Goal: Navigation & Orientation: Go to known website

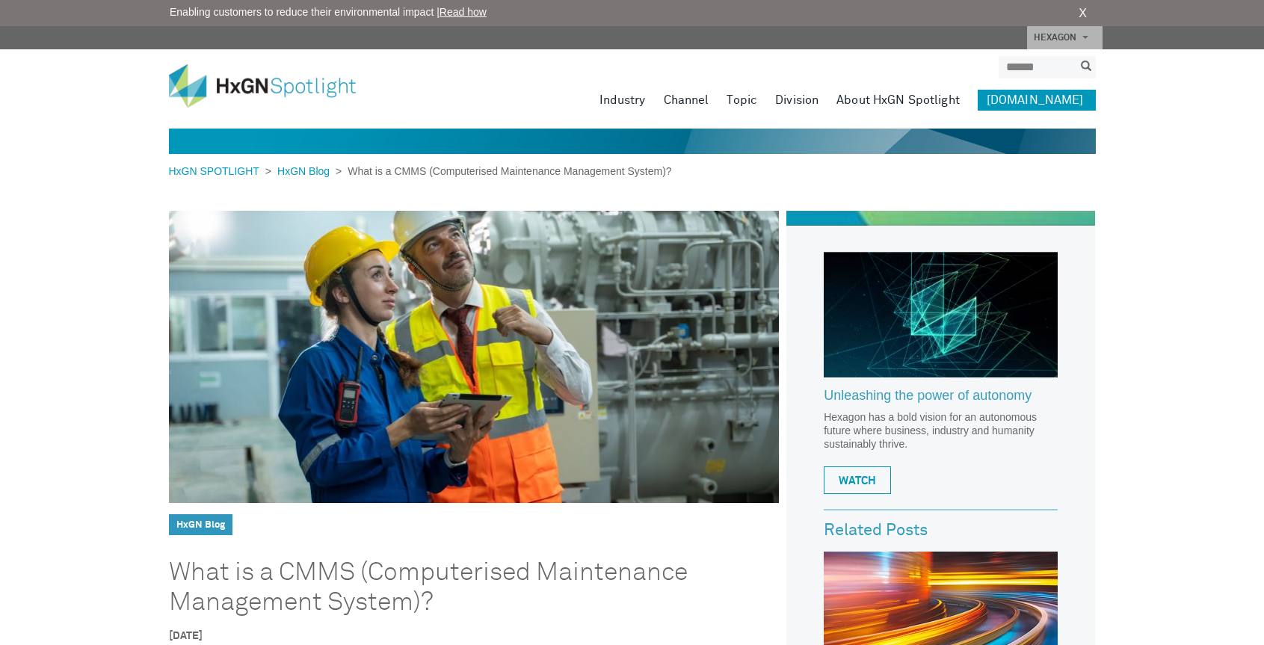
click at [243, 84] on img at bounding box center [273, 85] width 209 height 43
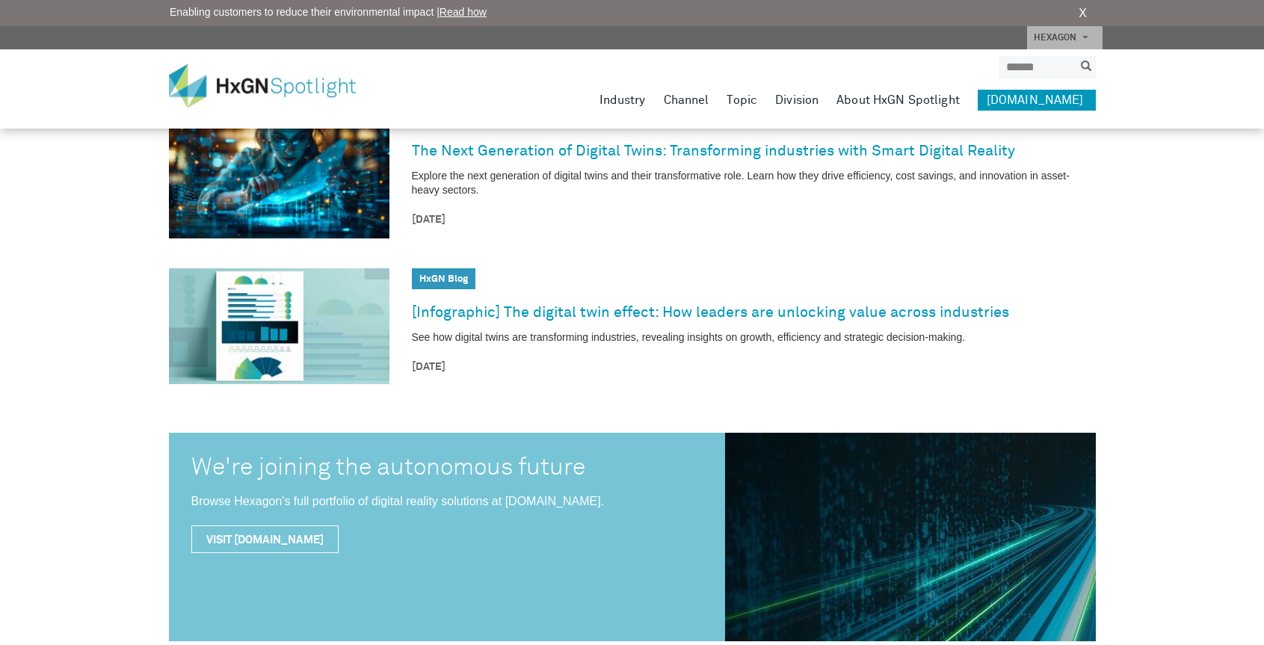
scroll to position [381, 0]
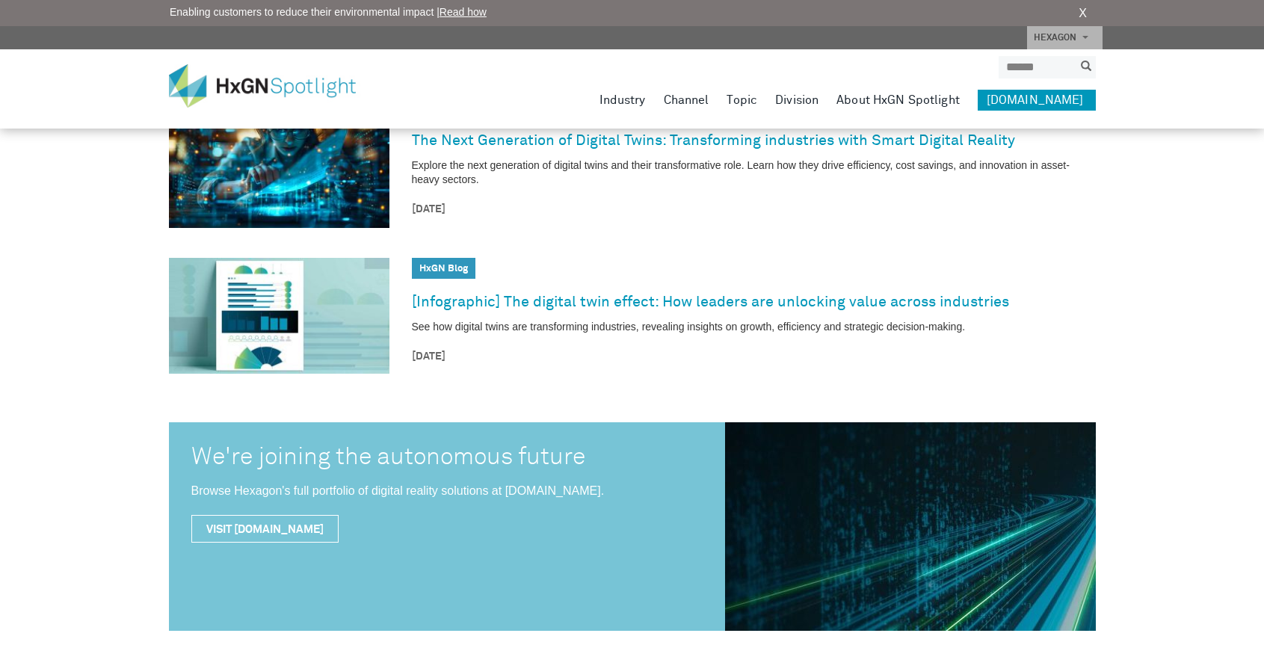
click at [215, 89] on img at bounding box center [273, 85] width 209 height 43
